Goal: Find specific page/section: Find specific page/section

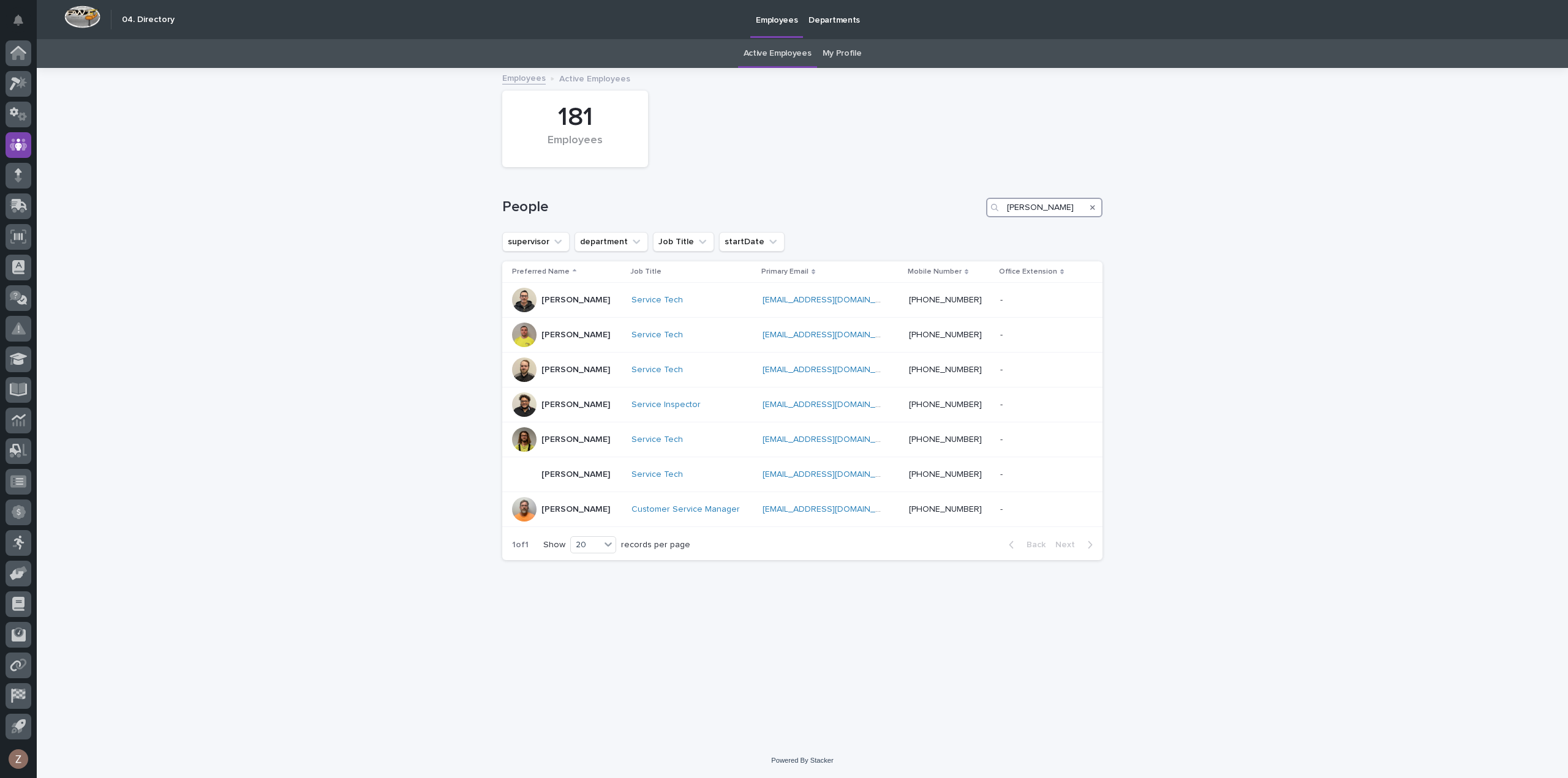
drag, startPoint x: 1055, startPoint y: 205, endPoint x: 905, endPoint y: 207, distance: 150.0
click at [905, 207] on div "People [PERSON_NAME]" at bounding box center [803, 207] width 601 height 19
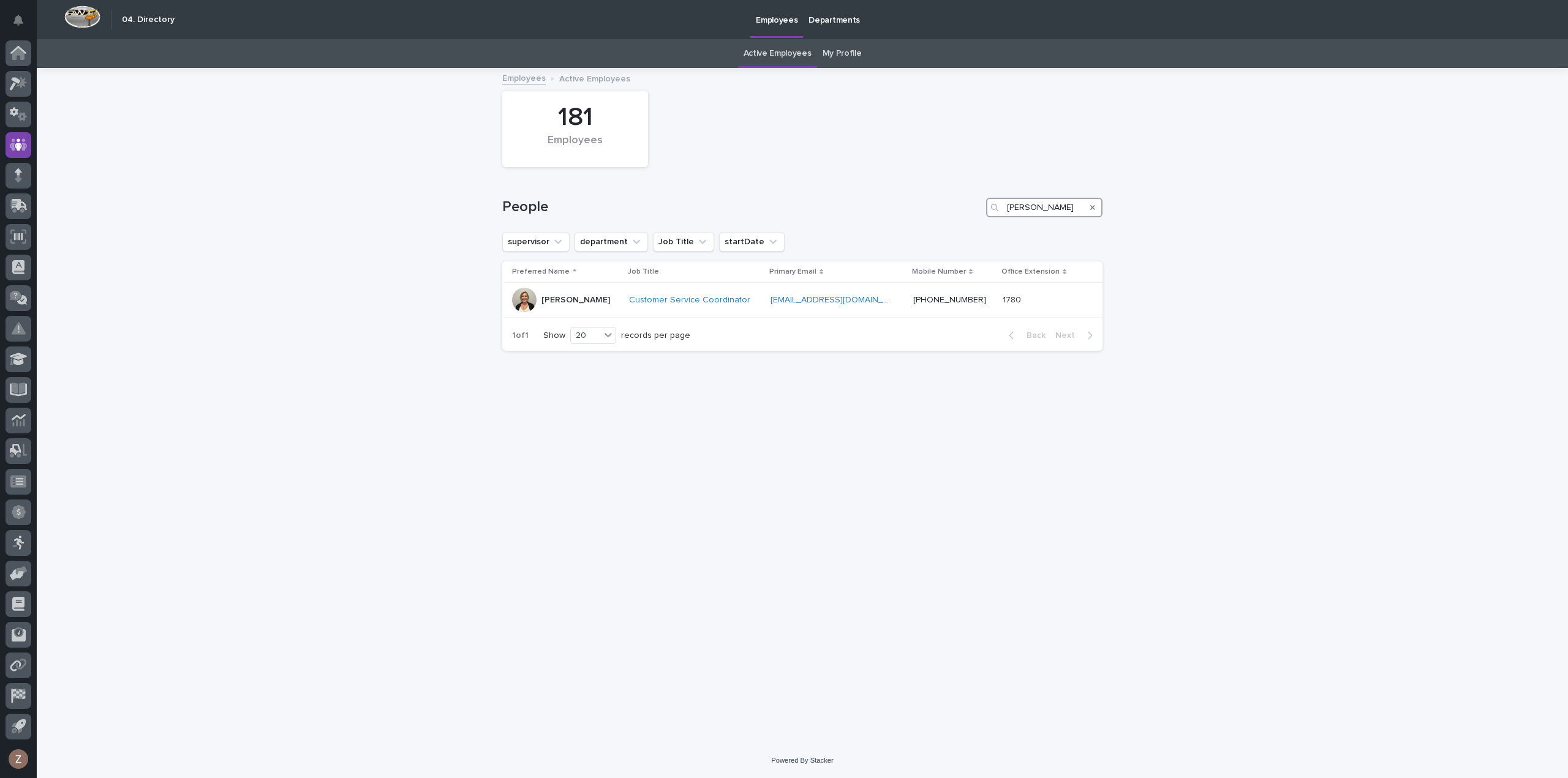
type input "[PERSON_NAME]"
